Goal: Task Accomplishment & Management: Manage account settings

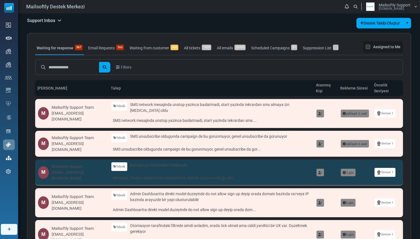
click at [228, 47] on link "All emails 23705" at bounding box center [231, 48] width 32 height 14
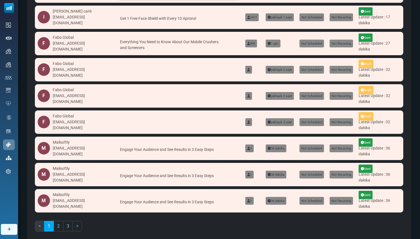
scroll to position [145, 0]
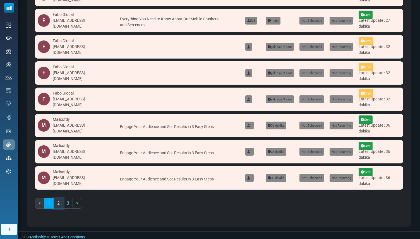
click at [60, 199] on link "2" at bounding box center [59, 203] width 10 height 11
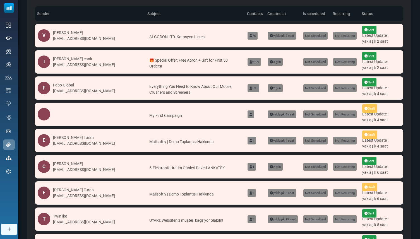
scroll to position [147, 0]
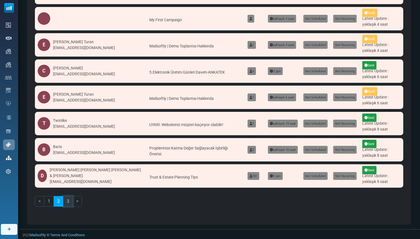
click at [67, 201] on link "3" at bounding box center [68, 201] width 10 height 11
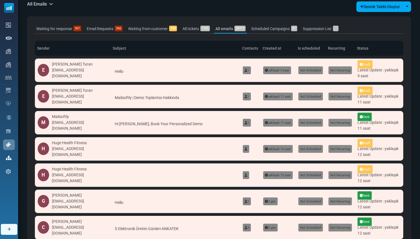
scroll to position [0, 0]
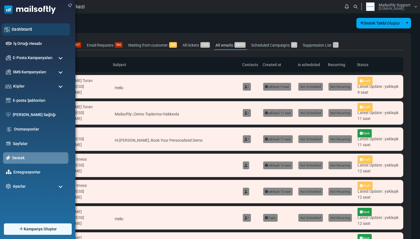
click at [23, 34] on div "Dashboard" at bounding box center [35, 29] width 69 height 12
click at [24, 29] on link "Dashboard" at bounding box center [39, 29] width 55 height 6
